Goal: Information Seeking & Learning: Learn about a topic

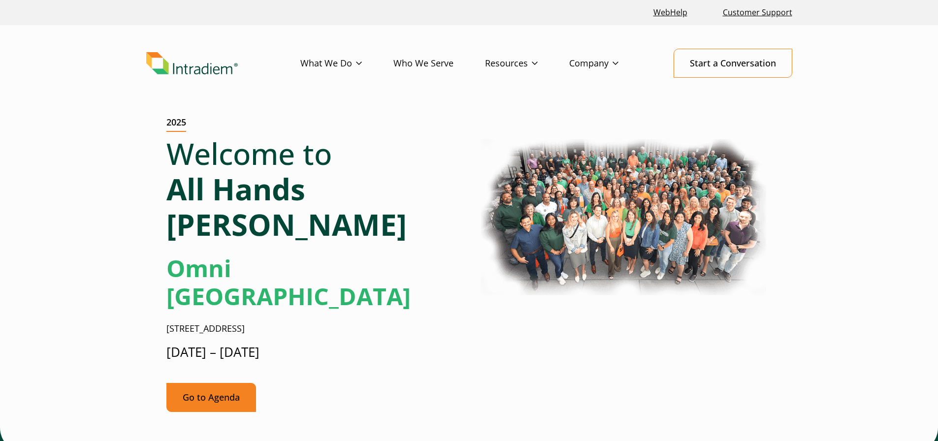
click at [229, 383] on link "Go to Agenda" at bounding box center [211, 397] width 90 height 29
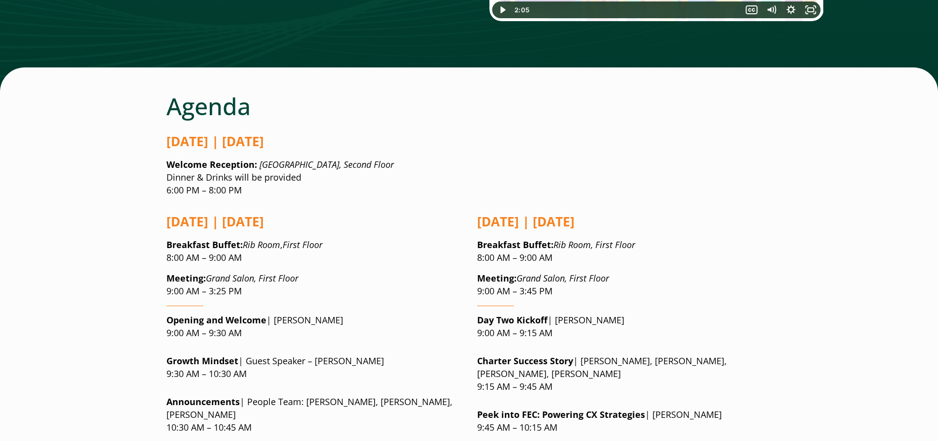
scroll to position [713, 0]
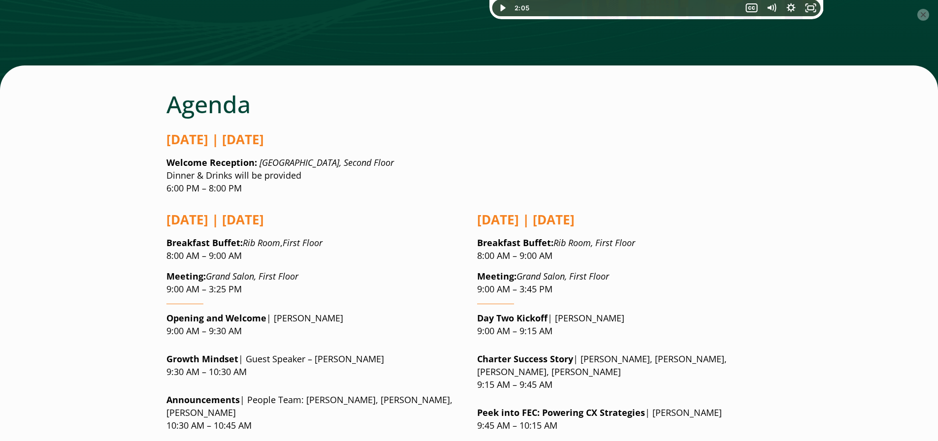
click at [925, 17] on button "×" at bounding box center [923, 15] width 12 height 12
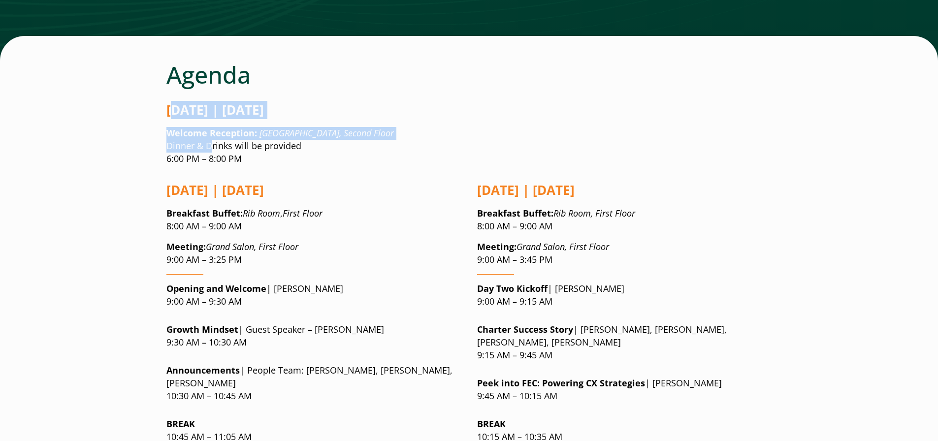
drag, startPoint x: 171, startPoint y: 45, endPoint x: 209, endPoint y: 80, distance: 50.9
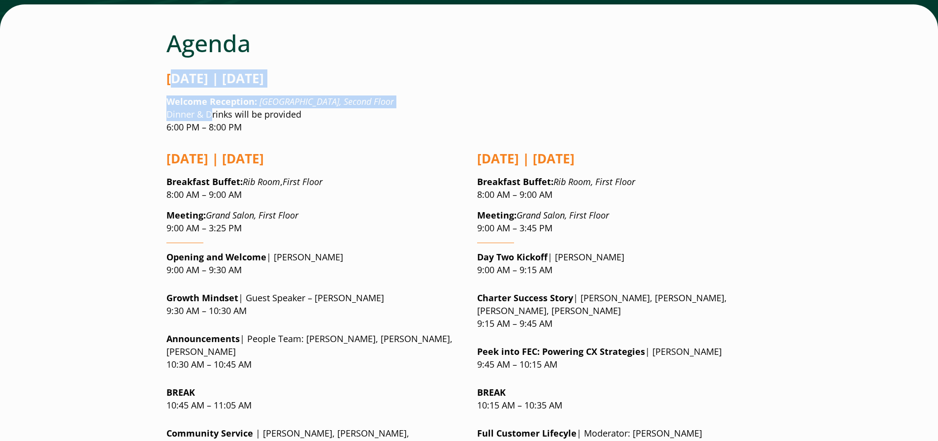
scroll to position [762, 0]
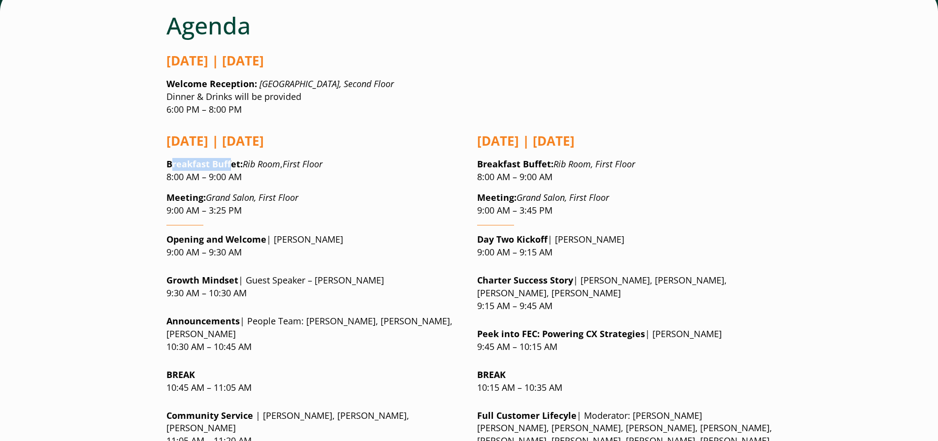
drag, startPoint x: 172, startPoint y: 102, endPoint x: 229, endPoint y: 97, distance: 57.9
click at [229, 158] on strong "Breakfast Buffet" at bounding box center [203, 164] width 74 height 12
drag, startPoint x: 175, startPoint y: 142, endPoint x: 246, endPoint y: 149, distance: 71.2
click at [246, 192] on p "Meeting: Grand Salon, First Floor 9:00 AM – 3:25 PM" at bounding box center [313, 205] width 295 height 26
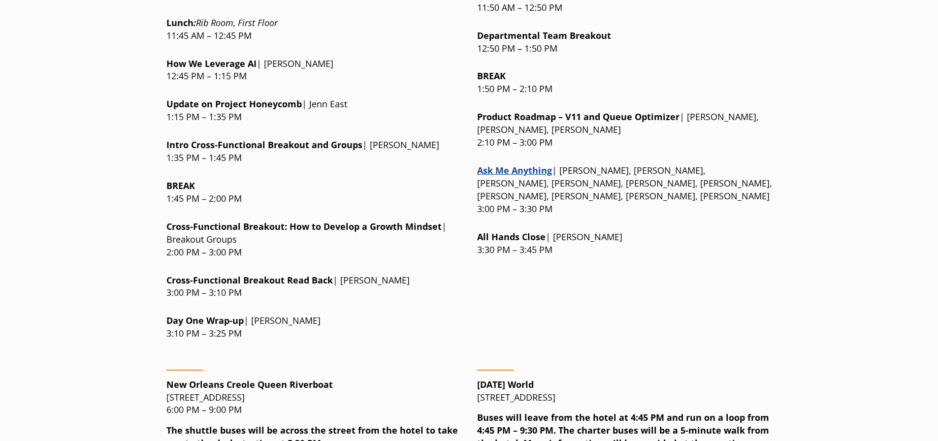
scroll to position [1304, 0]
drag, startPoint x: 192, startPoint y: 231, endPoint x: 262, endPoint y: 242, distance: 71.2
click at [262, 314] on p "Day One Wrap-up | [PERSON_NAME] 3:10 PM – 3:25 PM" at bounding box center [313, 327] width 295 height 26
drag, startPoint x: 168, startPoint y: 324, endPoint x: 198, endPoint y: 323, distance: 30.1
click at [198, 378] on p "New Orleans Creole [GEOGRAPHIC_DATA][STREET_ADDRESS] 6:00 PM – 9:00 PM" at bounding box center [313, 397] width 295 height 38
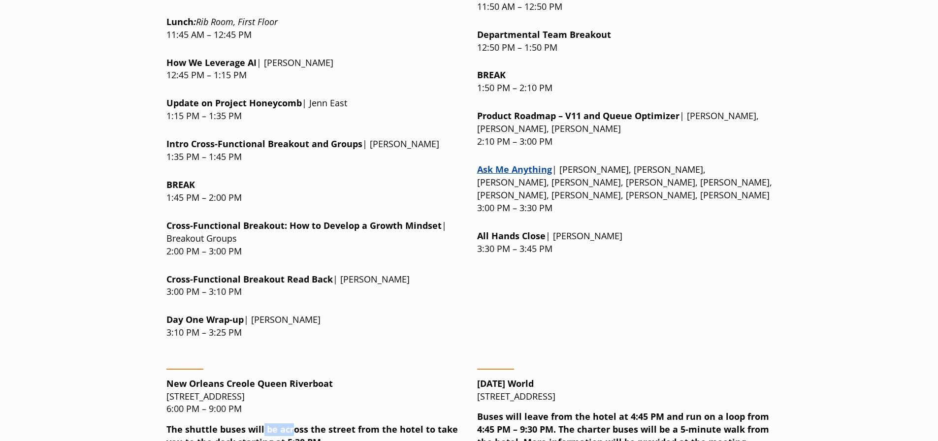
drag, startPoint x: 267, startPoint y: 341, endPoint x: 243, endPoint y: 270, distance: 74.4
click at [289, 424] on strong "The shuttle buses will be across the street from the hotel to take you to the d…" at bounding box center [312, 436] width 292 height 25
drag, startPoint x: 284, startPoint y: 355, endPoint x: 313, endPoint y: 351, distance: 29.3
click at [313, 424] on strong "The shuttle buses will be across the street from the hotel to take you to the d…" at bounding box center [312, 436] width 292 height 25
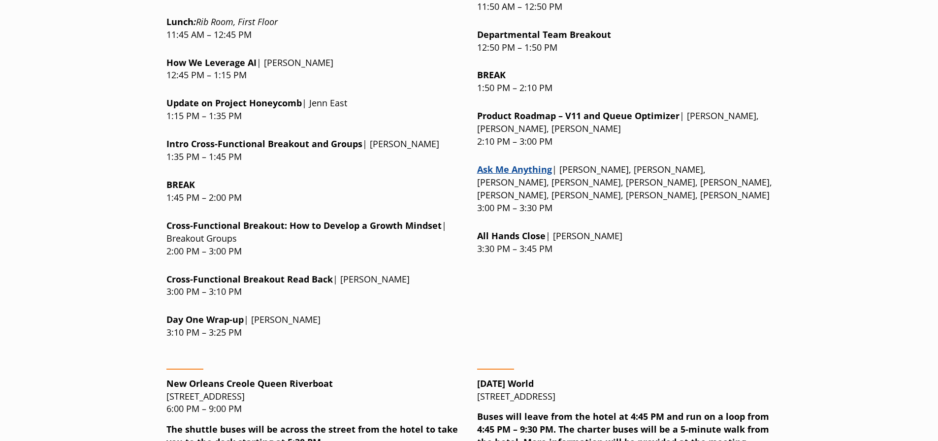
drag, startPoint x: 227, startPoint y: 374, endPoint x: 382, endPoint y: 387, distance: 156.1
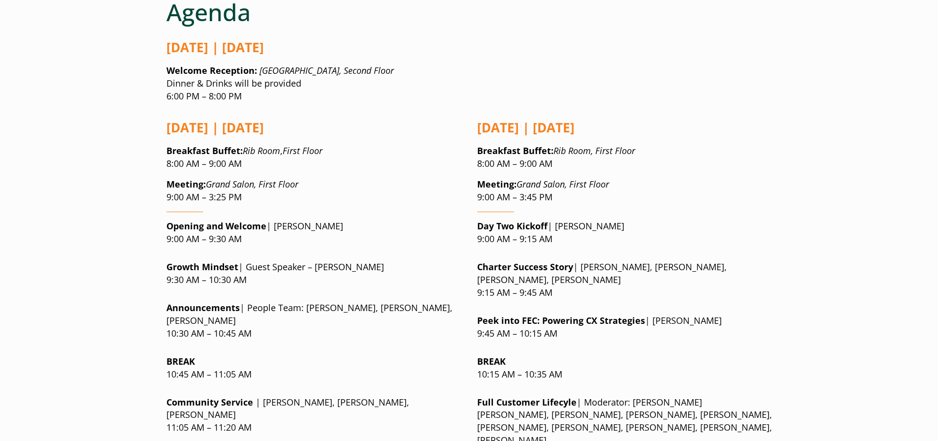
scroll to position [762, 0]
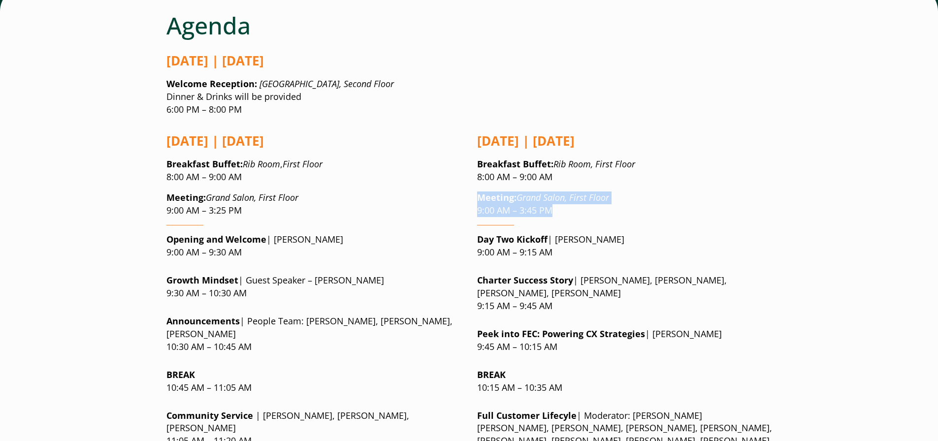
drag, startPoint x: 476, startPoint y: 134, endPoint x: 555, endPoint y: 153, distance: 81.5
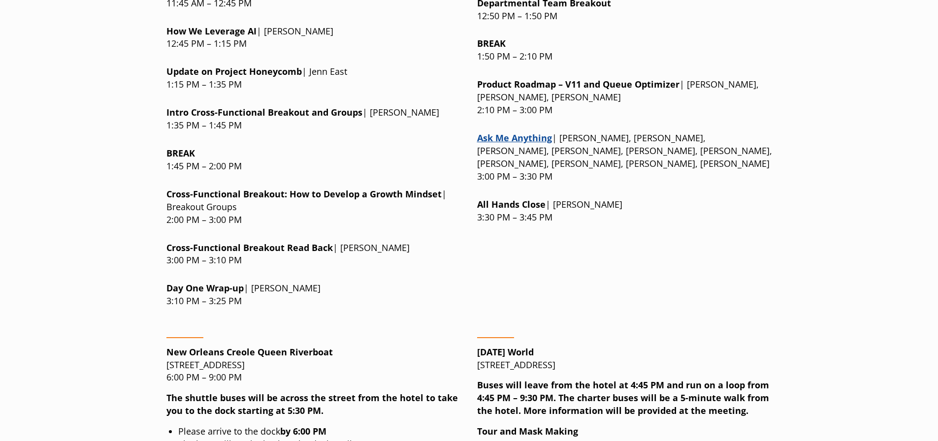
scroll to position [1353, 0]
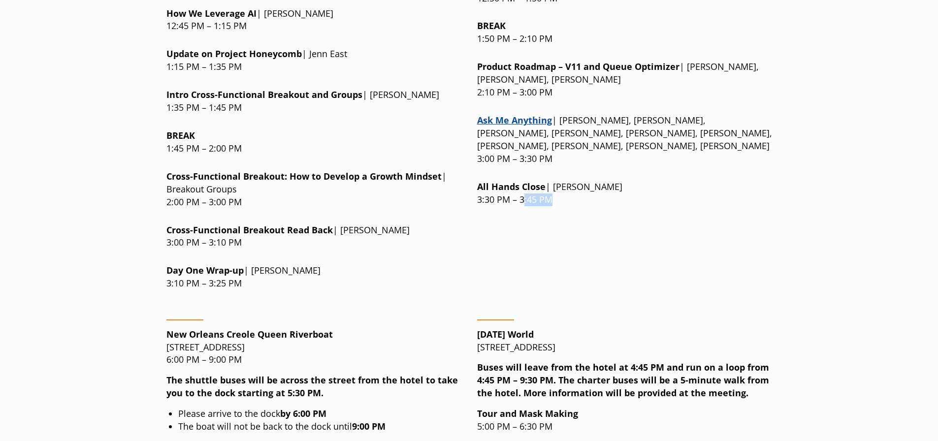
drag, startPoint x: 522, startPoint y: 125, endPoint x: 558, endPoint y: 125, distance: 35.5
click at [558, 181] on p "All Hands Close | [PERSON_NAME] 3:30 PM – 3:45 PM" at bounding box center [624, 194] width 295 height 26
drag, startPoint x: 631, startPoint y: 280, endPoint x: 563, endPoint y: 295, distance: 69.5
click at [563, 361] on strong "Buses will leave from the hotel at 4:45 PM and run on a loop from 4:45 PM – 9:3…" at bounding box center [623, 379] width 292 height 37
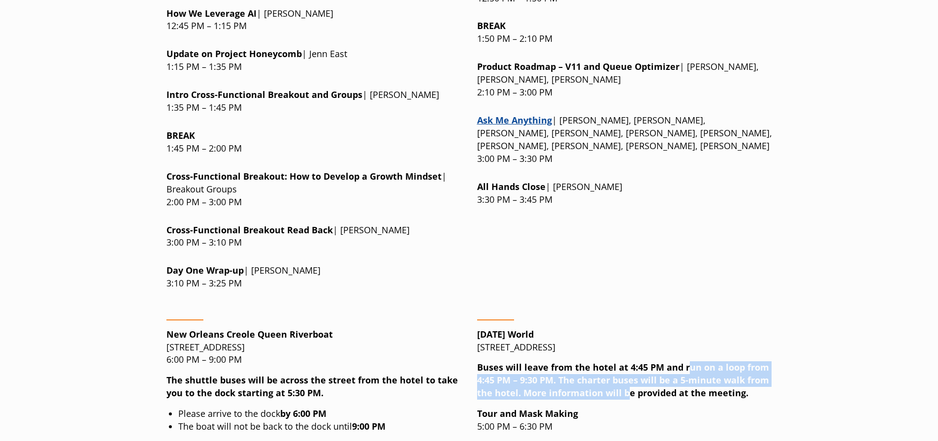
drag, startPoint x: 689, startPoint y: 281, endPoint x: 625, endPoint y: 306, distance: 68.3
click at [625, 361] on strong "Buses will leave from the hotel at 4:45 PM and run on a loop from 4:45 PM – 9:3…" at bounding box center [623, 379] width 292 height 37
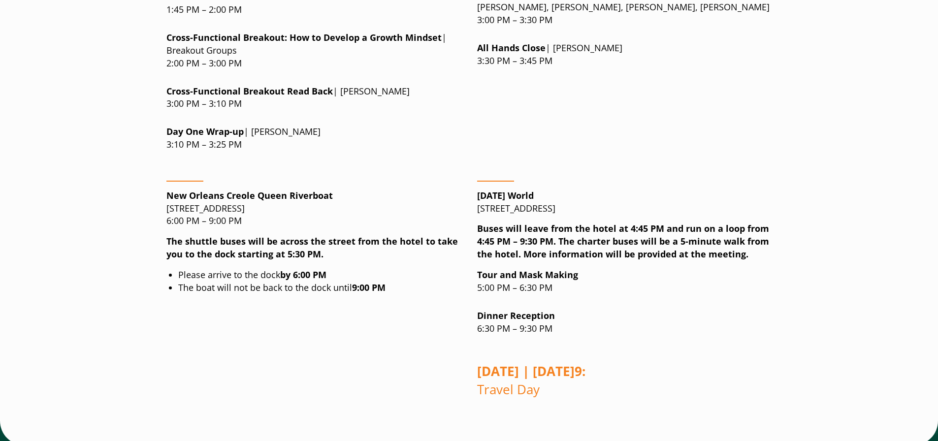
scroll to position [1501, 0]
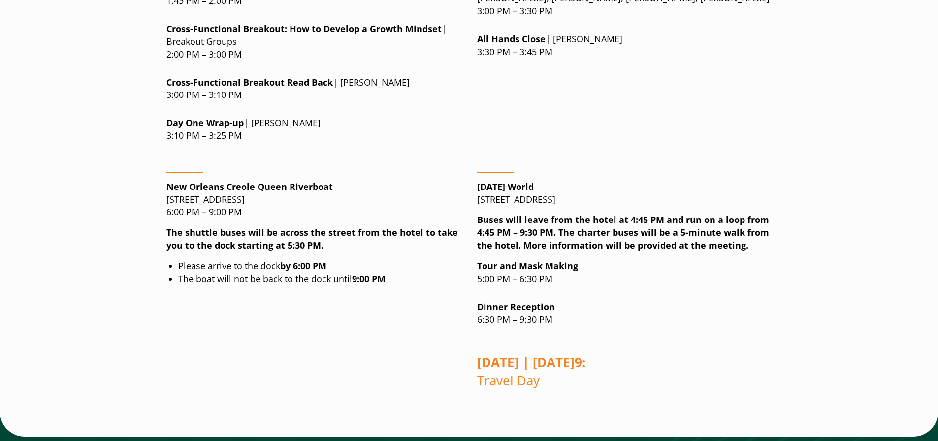
drag, startPoint x: 482, startPoint y: 281, endPoint x: 606, endPoint y: 275, distance: 123.7
click at [575, 354] on strong "[DATE] | [DATE]" at bounding box center [526, 363] width 98 height 18
drag, startPoint x: 625, startPoint y: 279, endPoint x: 477, endPoint y: 283, distance: 147.8
click at [477, 354] on p "[DATE] | [DATE] 9: Travel Day" at bounding box center [624, 372] width 295 height 37
